Goal: Task Accomplishment & Management: Complete application form

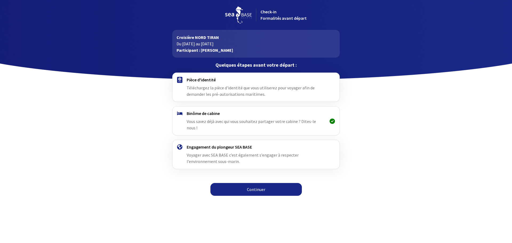
click at [207, 85] on div "Pièce d'identité Téléchargez la pièce d'identité que vous utiliserez pour voyag…" at bounding box center [256, 87] width 138 height 20
click at [204, 79] on h4 "Pièce d'identité" at bounding box center [256, 79] width 138 height 5
click at [191, 82] on h4 "Pièce d'identité" at bounding box center [256, 79] width 138 height 5
click at [255, 183] on link "Continuer" at bounding box center [255, 189] width 91 height 13
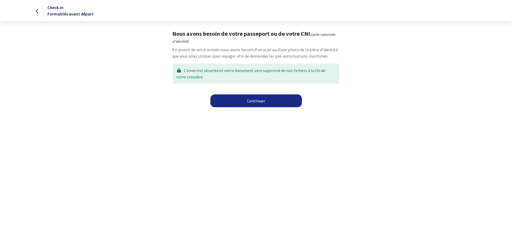
click at [264, 103] on link "Continuer" at bounding box center [255, 100] width 91 height 13
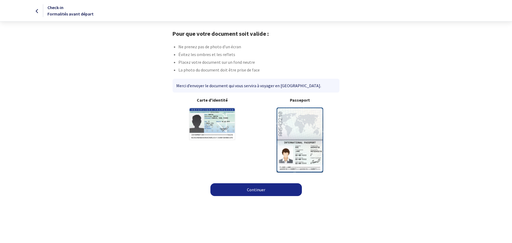
click at [262, 187] on link "Continuer" at bounding box center [255, 189] width 91 height 13
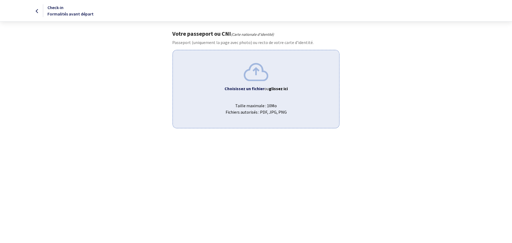
click at [256, 106] on span "Taille maximale : 10Mo Fichiers autorisés : PDF, JPG, PNG" at bounding box center [256, 106] width 158 height 17
click at [383, 107] on div "Votre passeport ou CNI (Carte nationale d'identité) Passeport (uniquement la pa…" at bounding box center [255, 79] width 301 height 98
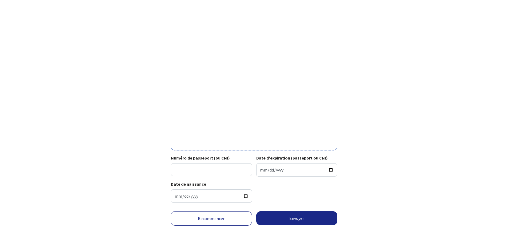
scroll to position [117, 0]
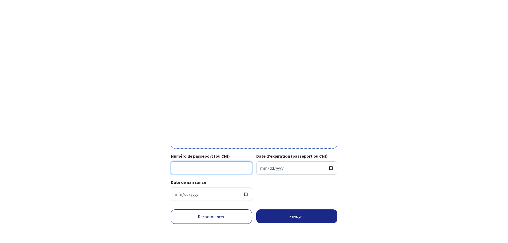
click at [226, 167] on input "Numéro de passeport (ou CNI)" at bounding box center [211, 167] width 81 height 13
type input "20AD78289"
click at [283, 166] on input "Date d'expiration (passeport ou CNI)" at bounding box center [296, 167] width 81 height 13
type input "2030-01-21"
click at [282, 196] on div "Date de naissance 1985-09-15" at bounding box center [254, 192] width 166 height 26
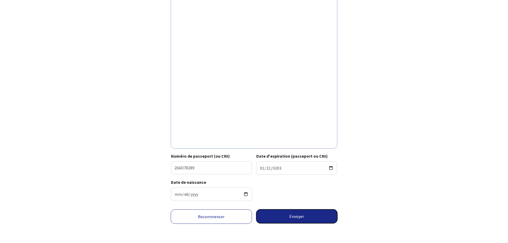
click at [301, 222] on button "Envoyer" at bounding box center [296, 216] width 81 height 14
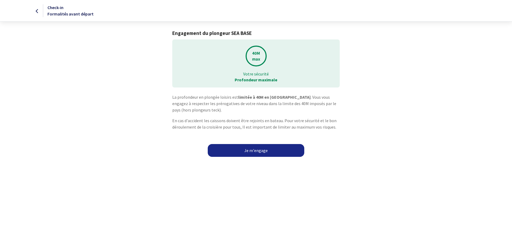
click at [251, 151] on link "Je m'engage" at bounding box center [256, 150] width 97 height 13
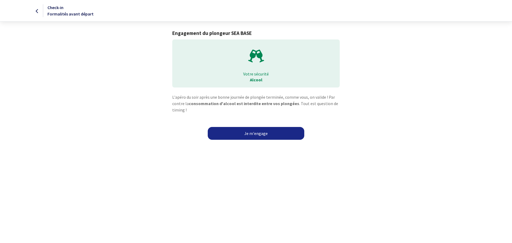
click at [261, 133] on link "Je m'engage" at bounding box center [256, 133] width 97 height 13
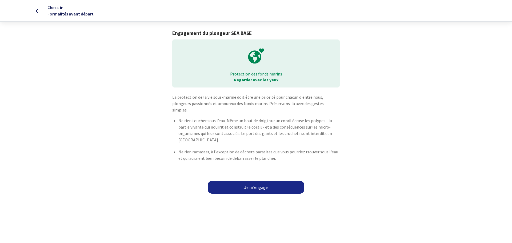
click at [255, 184] on link "Je m'engage" at bounding box center [256, 187] width 97 height 13
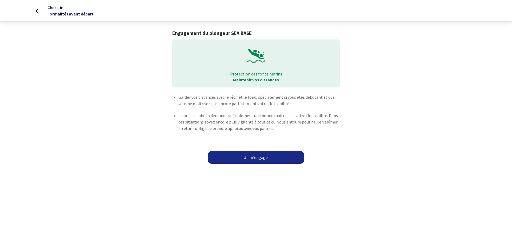
click at [279, 162] on link "Je m'engage" at bounding box center [256, 157] width 97 height 13
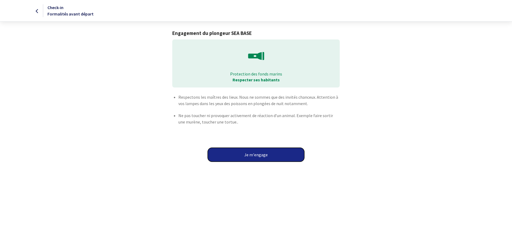
click at [263, 155] on button "Je m'engage" at bounding box center [256, 155] width 97 height 14
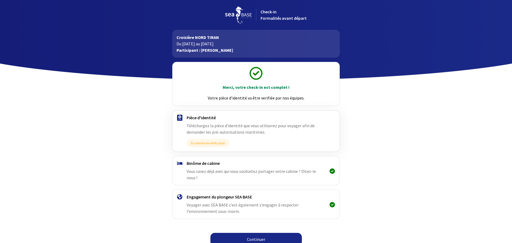
click at [253, 233] on link "Continuer" at bounding box center [255, 239] width 91 height 13
click at [261, 233] on link "Continuer" at bounding box center [255, 239] width 91 height 13
click at [259, 233] on link "Continuer" at bounding box center [255, 239] width 91 height 13
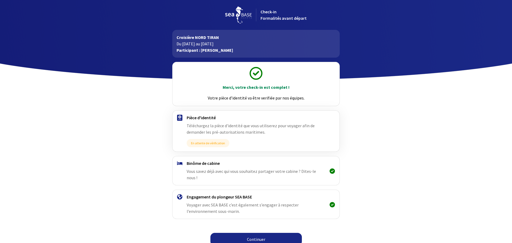
click at [65, 183] on body "Check-in Formalités avant départ Croisière NORD TIRAN Du [DATE] au [DATE] Parti…" at bounding box center [256, 124] width 512 height 249
click at [254, 233] on link "Continuer" at bounding box center [255, 239] width 91 height 13
click at [265, 233] on link "Continuer" at bounding box center [255, 239] width 91 height 13
drag, startPoint x: 115, startPoint y: 168, endPoint x: 169, endPoint y: 158, distance: 54.5
click at [115, 168] on div "Merci, votre check-in est complet ! Votre pièce d’identité va être verifiée par…" at bounding box center [255, 153] width 301 height 191
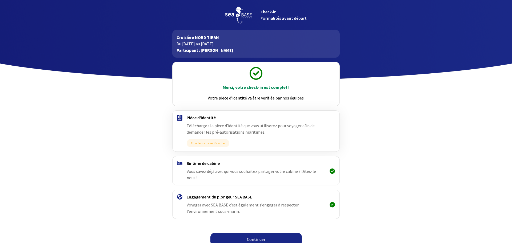
click at [269, 236] on link "Continuer" at bounding box center [255, 239] width 91 height 13
click at [261, 233] on link "Continuer" at bounding box center [255, 239] width 91 height 13
drag, startPoint x: 104, startPoint y: 111, endPoint x: 103, endPoint y: 114, distance: 2.7
click at [103, 114] on body "Check-in Formalités avant départ Croisière NORD TIRAN Du 04/10/2025 au 11/10/20…" at bounding box center [256, 124] width 512 height 249
click at [279, 233] on link "Continuer" at bounding box center [255, 239] width 91 height 13
